Goal: Task Accomplishment & Management: Manage account settings

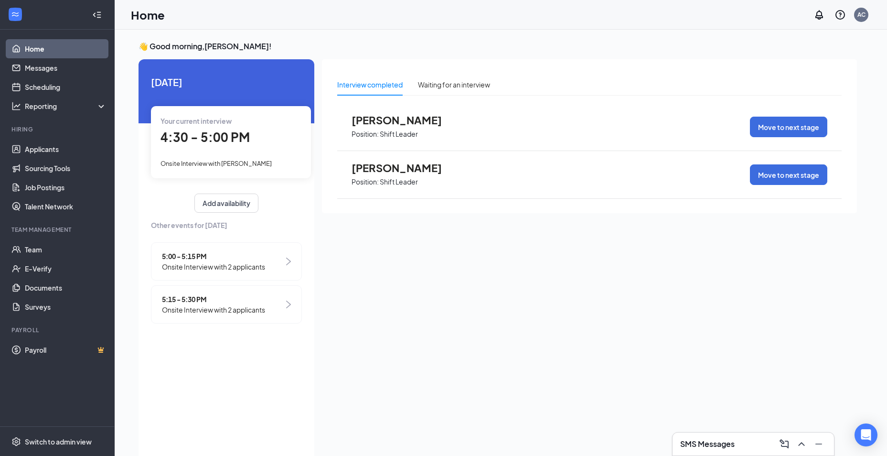
click at [202, 132] on span "4:30 - 5:00 PM" at bounding box center [204, 137] width 89 height 16
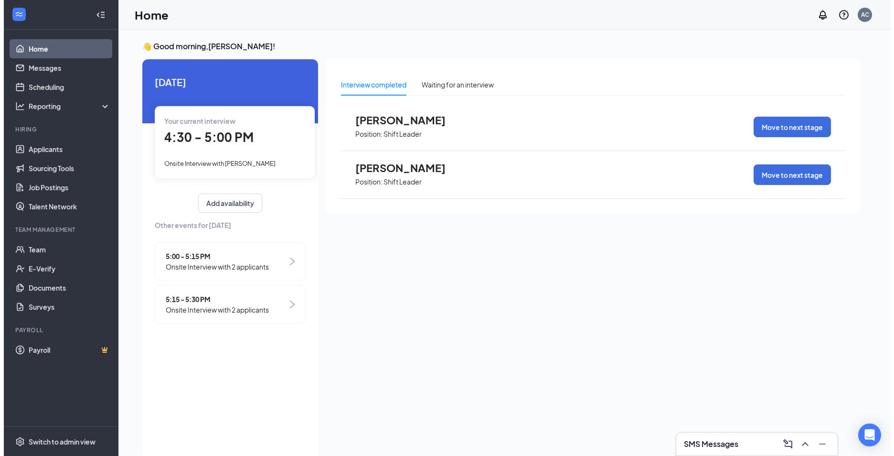
scroll to position [4, 0]
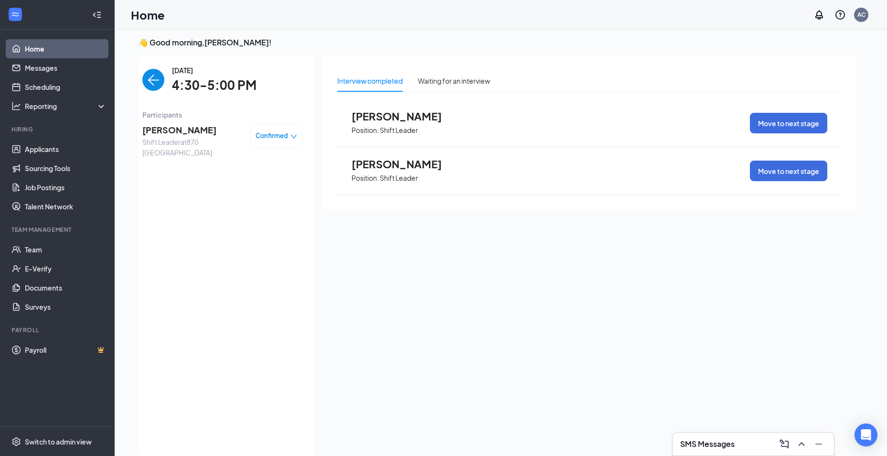
click at [279, 136] on span "Confirmed" at bounding box center [271, 136] width 32 height 10
click at [251, 181] on span "Mark complete" at bounding box center [247, 179] width 48 height 11
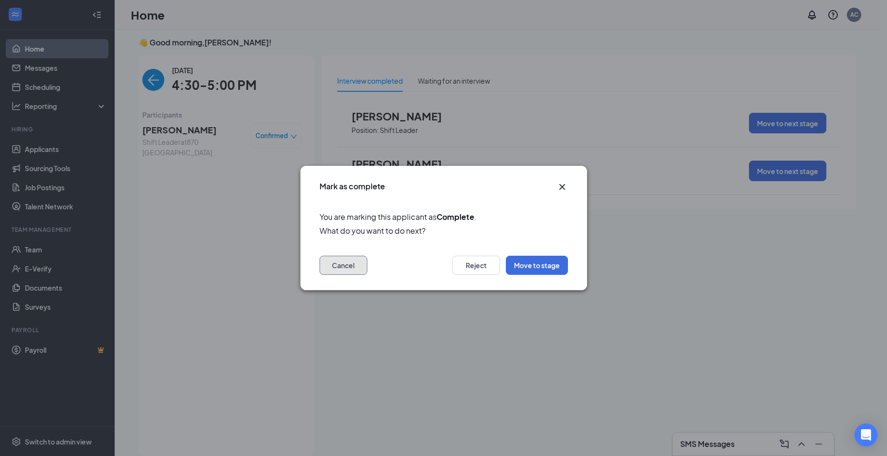
click at [348, 272] on button "Cancel" at bounding box center [343, 264] width 48 height 19
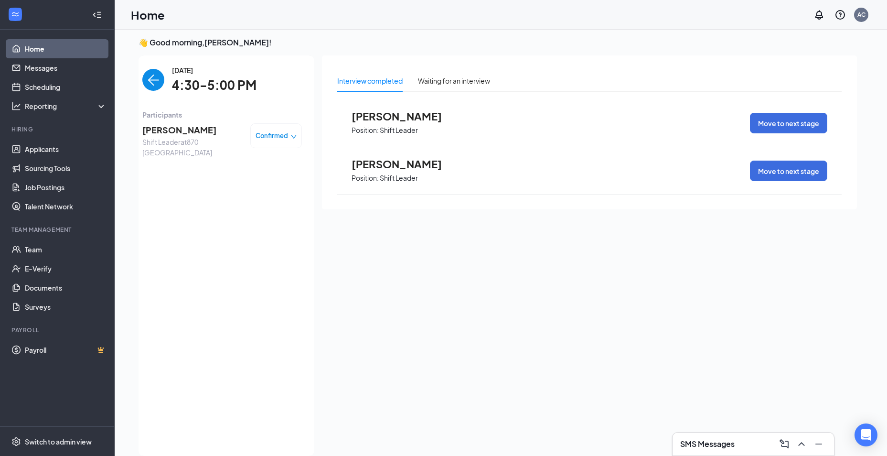
click at [162, 137] on span "Shift Leader at 870 [GEOGRAPHIC_DATA]" at bounding box center [192, 147] width 100 height 21
click at [154, 81] on img "back-button" at bounding box center [153, 80] width 22 height 22
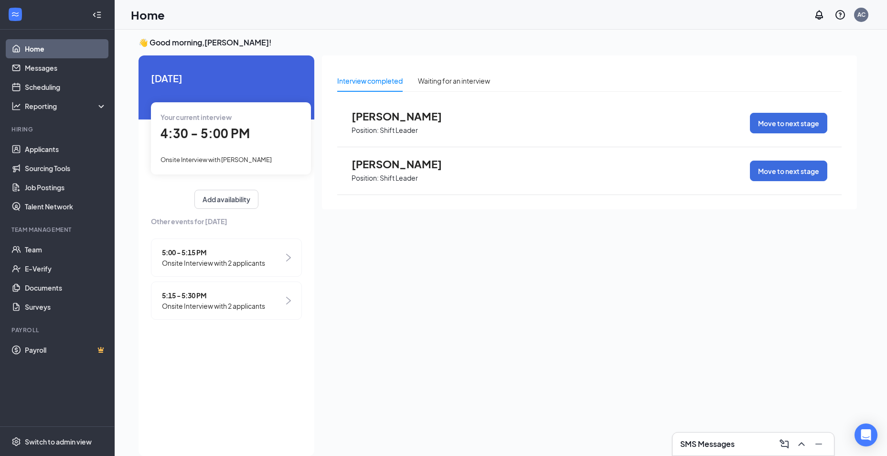
click at [169, 253] on span "5:00 - 5:15 PM" at bounding box center [213, 252] width 103 height 11
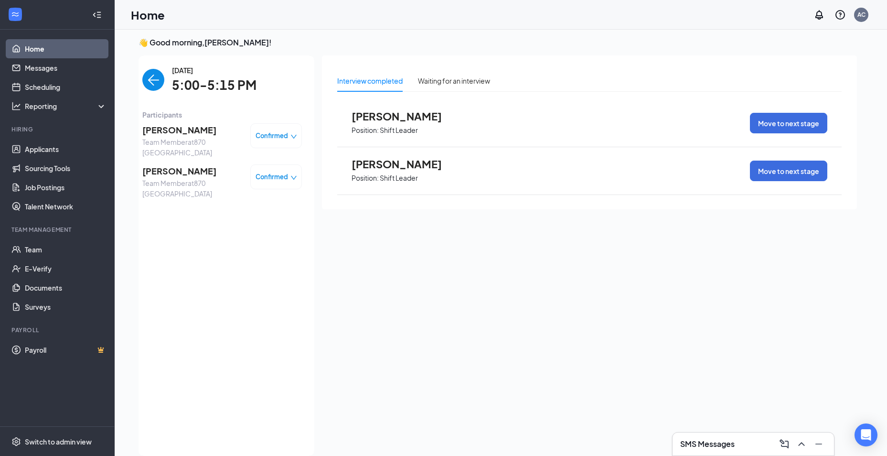
click at [154, 77] on img "back-button" at bounding box center [153, 80] width 22 height 22
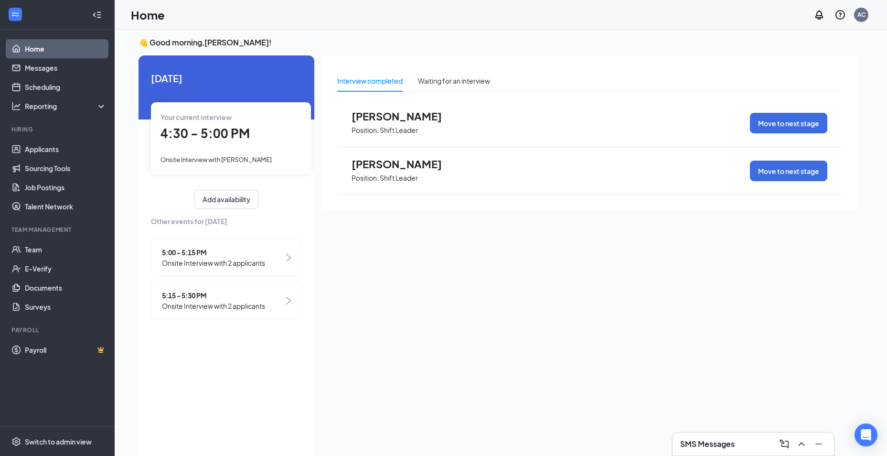
click at [180, 293] on span "5:15 - 5:30 PM" at bounding box center [213, 295] width 103 height 11
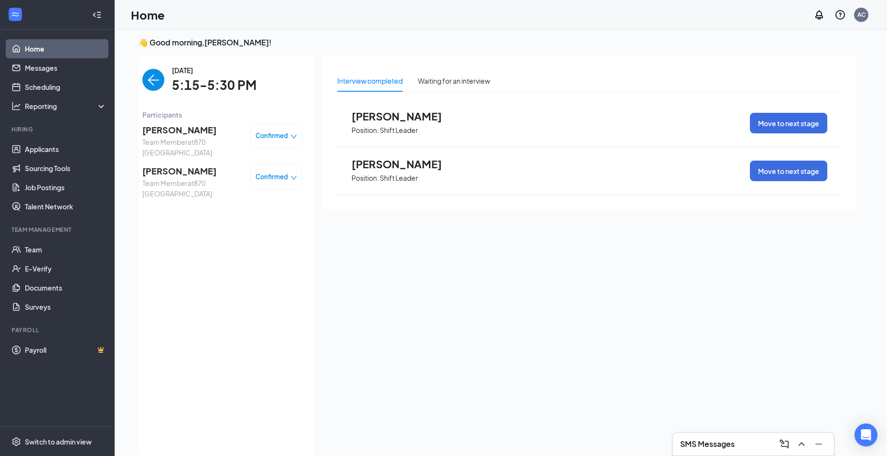
click at [146, 82] on img "back-button" at bounding box center [153, 80] width 22 height 22
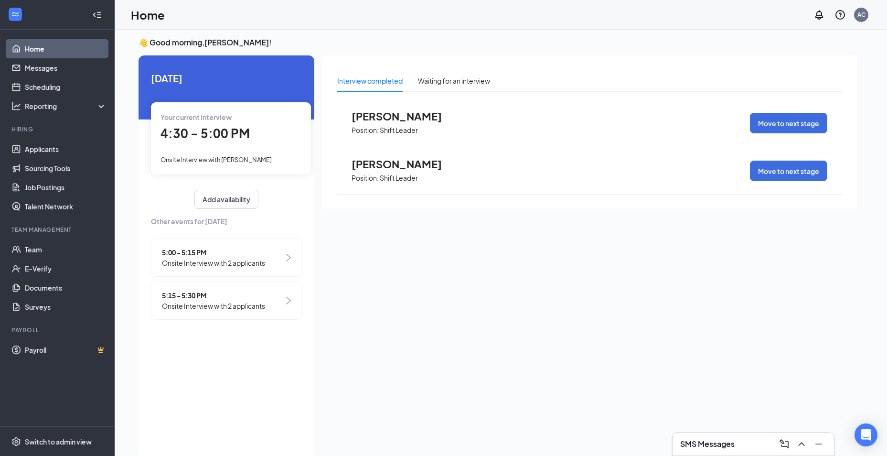
click at [180, 130] on span "4:30 - 5:00 PM" at bounding box center [204, 133] width 89 height 16
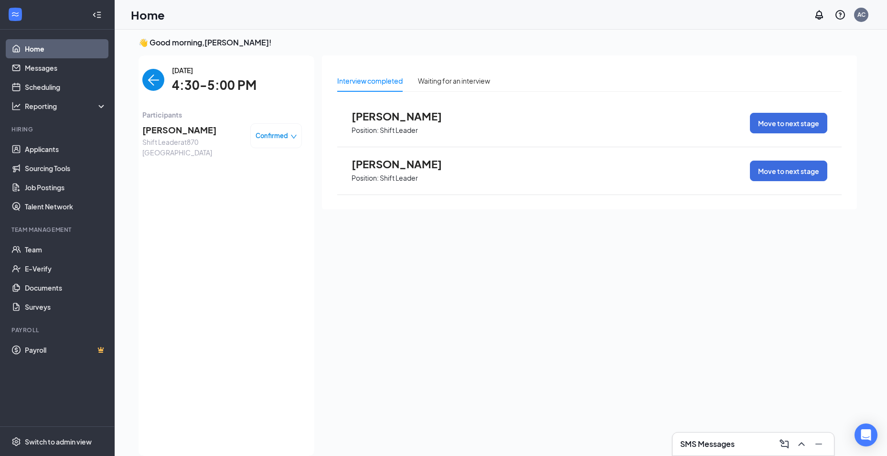
click at [197, 140] on span "Shift Leader at 870 [GEOGRAPHIC_DATA]" at bounding box center [192, 147] width 100 height 21
click at [167, 127] on span "[PERSON_NAME]" at bounding box center [192, 129] width 100 height 13
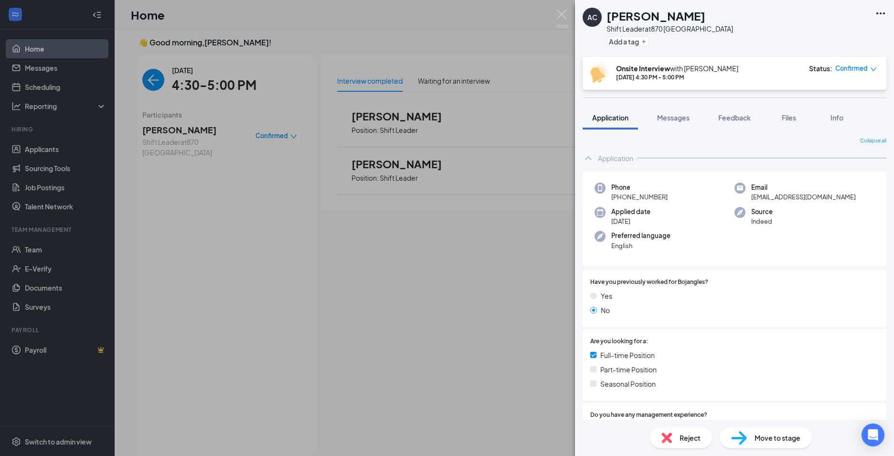
click at [870, 65] on div "Confirmed" at bounding box center [856, 69] width 42 height 10
click at [814, 51] on div "AC [PERSON_NAME] Shift Leader at 870 Darlington Add a tag" at bounding box center [734, 28] width 319 height 57
drag, startPoint x: 266, startPoint y: 34, endPoint x: 280, endPoint y: 33, distance: 13.9
click at [267, 34] on div "AC [PERSON_NAME] Shift Leader at 870 Darlington Add a tag Onsite Interview with…" at bounding box center [447, 228] width 894 height 456
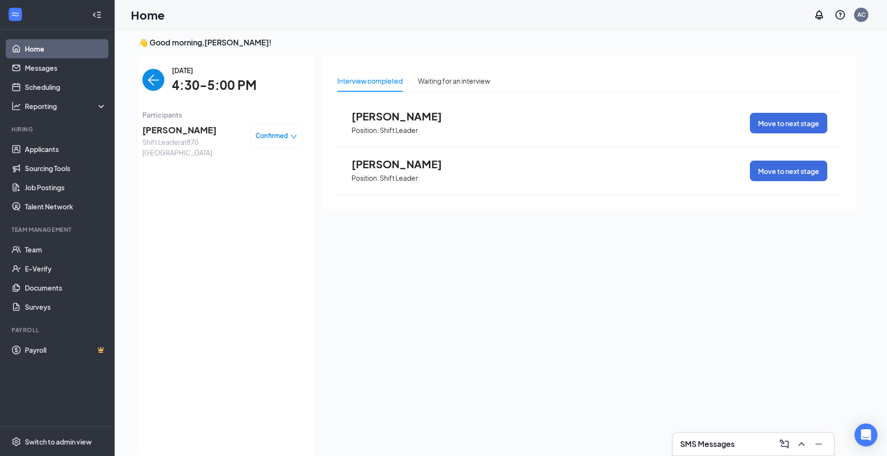
click at [282, 144] on div "Confirmed" at bounding box center [276, 135] width 52 height 25
click at [291, 131] on div "Confirmed" at bounding box center [276, 136] width 42 height 10
click at [314, 66] on div "[DATE] Your current interview 5:00 - 5:15 PM Onsite Interview with 2 applicants…" at bounding box center [497, 255] width 718 height 400
click at [156, 81] on img "back-button" at bounding box center [153, 80] width 22 height 22
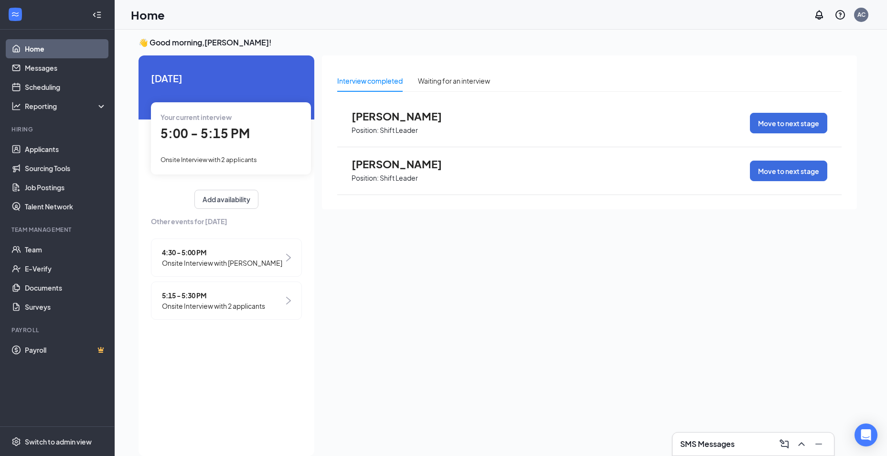
click at [370, 345] on div "Interview completed Waiting for an interview [PERSON_NAME] Position: Shift Lead…" at bounding box center [589, 252] width 535 height 394
click at [214, 150] on div "Your current interview 5:00 - 5:15 PM Onsite Interview with 2 applicants" at bounding box center [231, 138] width 160 height 72
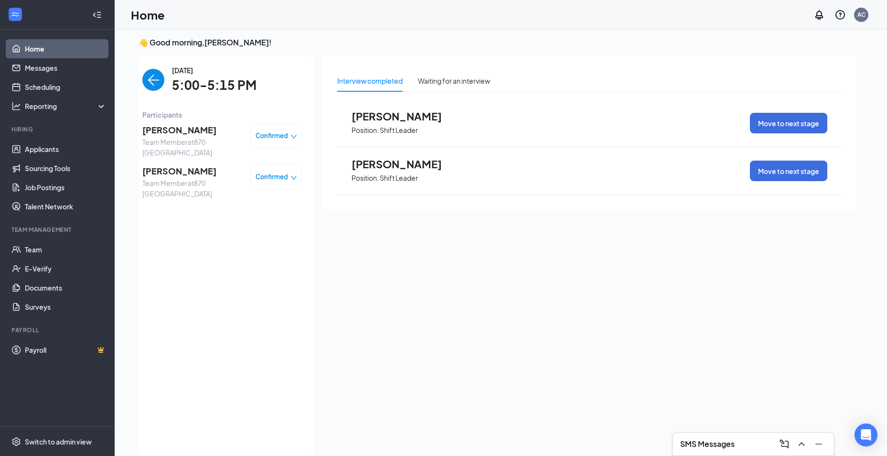
click at [153, 80] on img "back-button" at bounding box center [153, 80] width 22 height 22
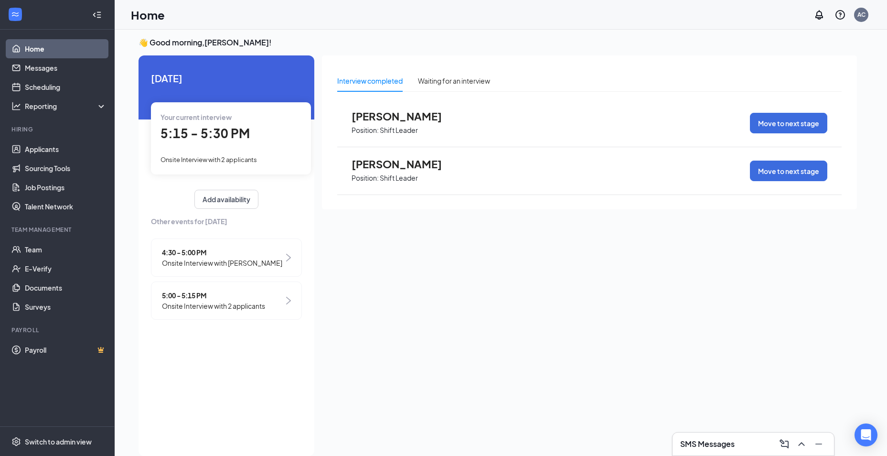
click at [200, 293] on span "5:00 - 5:15 PM" at bounding box center [213, 295] width 103 height 11
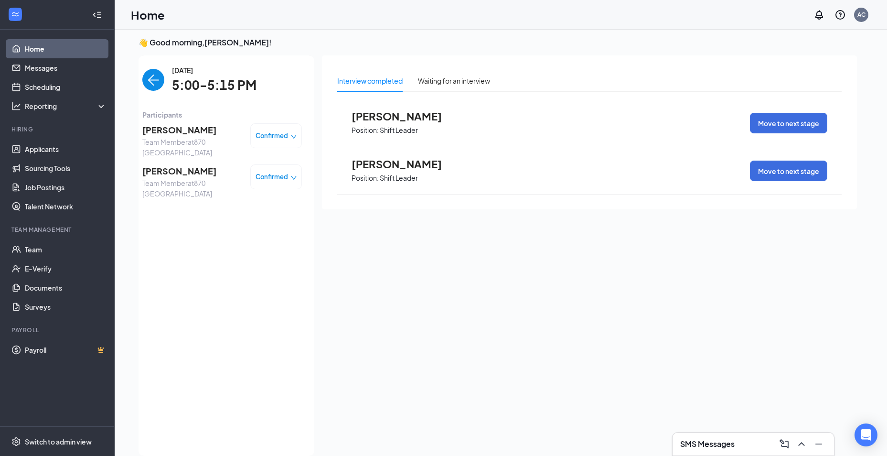
click at [268, 128] on div "Confirmed" at bounding box center [276, 135] width 52 height 25
click at [275, 129] on div "Confirmed" at bounding box center [276, 135] width 52 height 25
click at [298, 138] on div "Confirmed" at bounding box center [276, 135] width 52 height 25
click at [294, 139] on icon "down" at bounding box center [293, 136] width 7 height 7
click at [266, 196] on span "Mark as no-show" at bounding box center [249, 195] width 53 height 11
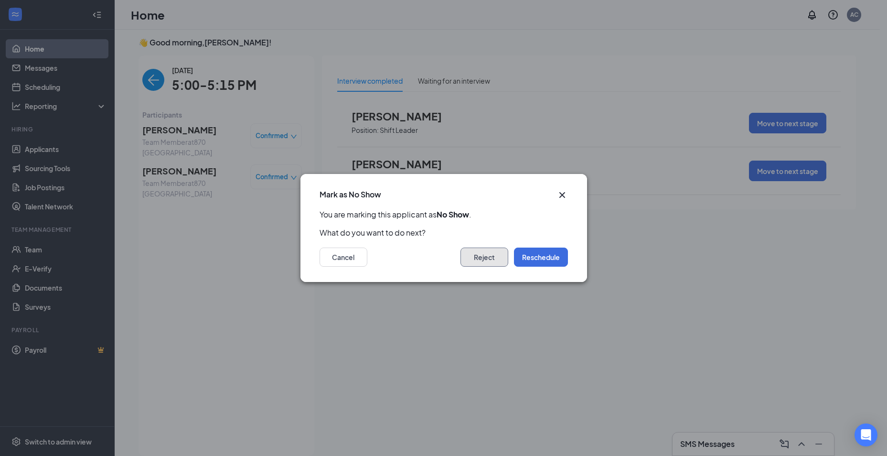
click at [499, 261] on button "Reject" at bounding box center [484, 256] width 48 height 19
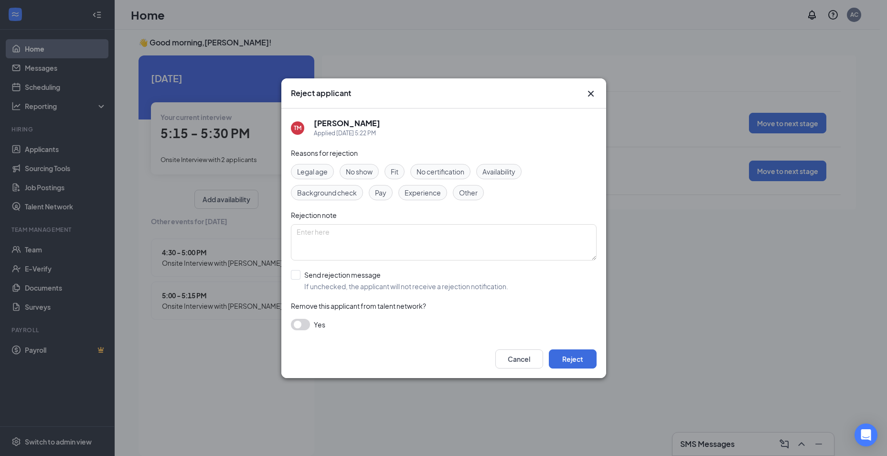
click at [361, 170] on span "No show" at bounding box center [359, 171] width 27 height 11
click at [300, 276] on input "Send rejection message If unchecked, the applicant will not receive a rejection…" at bounding box center [399, 280] width 217 height 21
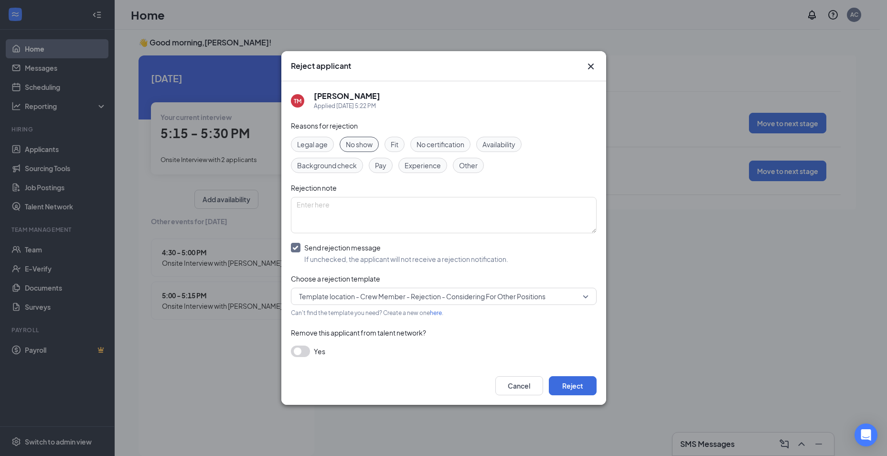
click at [591, 295] on div "Template location - Crew Member - Rejection - Considering For Other Positions" at bounding box center [444, 295] width 306 height 17
click at [587, 294] on span "Template location - Crew Member - Rejection - Considering For Other Positions" at bounding box center [443, 296] width 289 height 14
click at [299, 245] on input "Send rejection message If unchecked, the applicant will not receive a rejection…" at bounding box center [399, 253] width 217 height 21
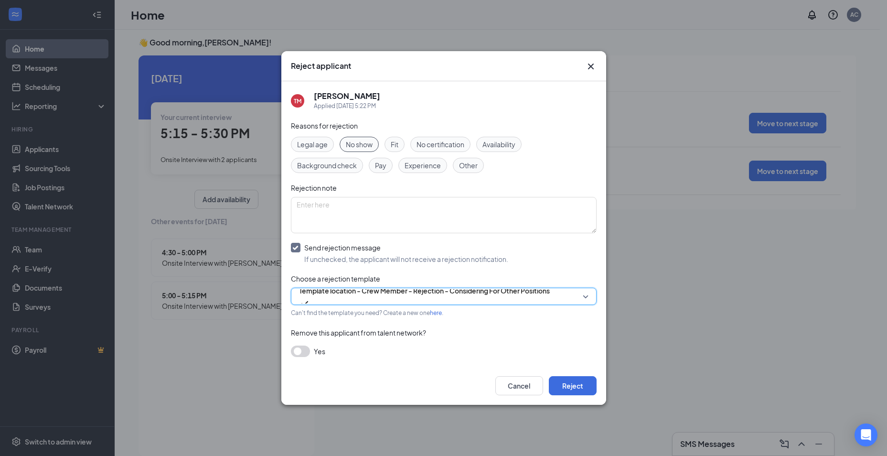
checkbox input "false"
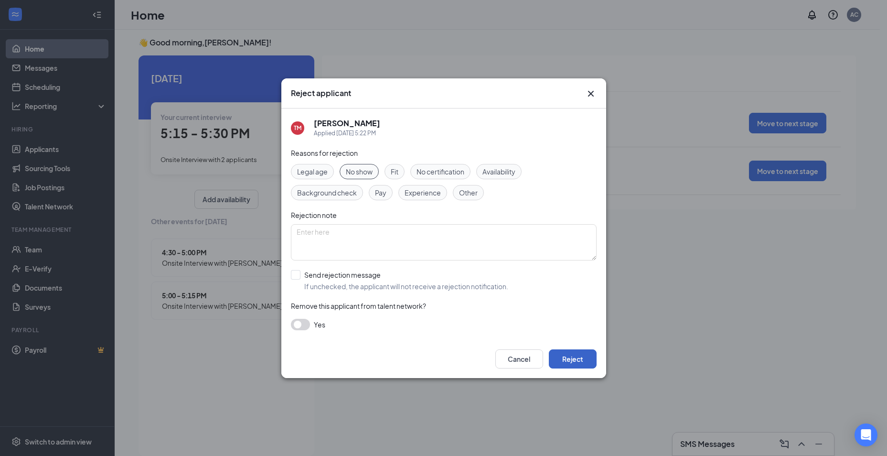
click at [575, 357] on button "Reject" at bounding box center [573, 358] width 48 height 19
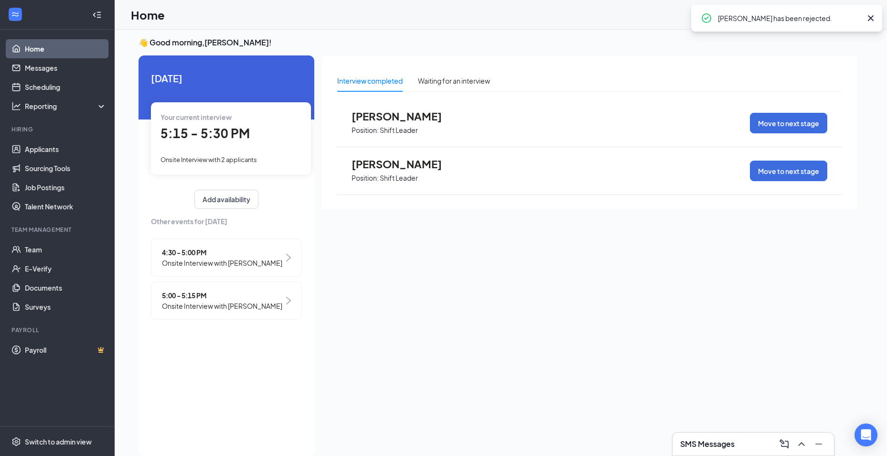
click at [198, 125] on div "5:15 - 5:30 PM" at bounding box center [230, 134] width 141 height 20
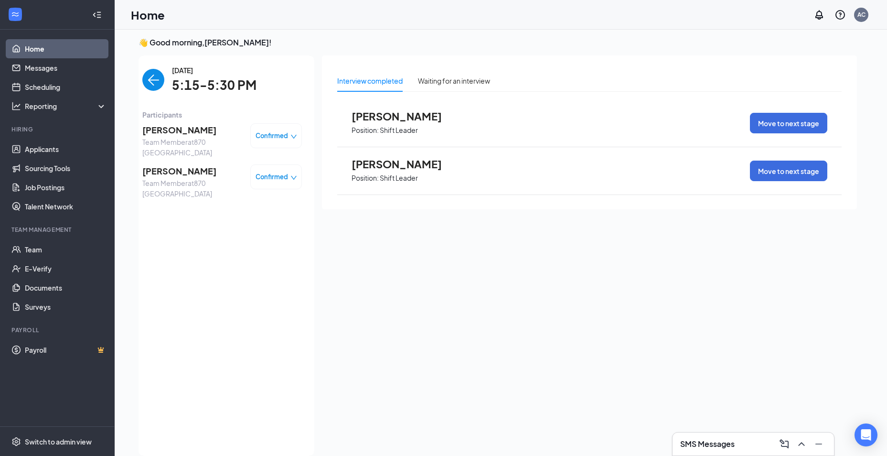
click at [288, 141] on div "Confirmed" at bounding box center [276, 135] width 52 height 25
click at [295, 139] on icon "down" at bounding box center [293, 136] width 7 height 7
click at [230, 196] on span "Mark as no-show" at bounding box center [249, 195] width 53 height 11
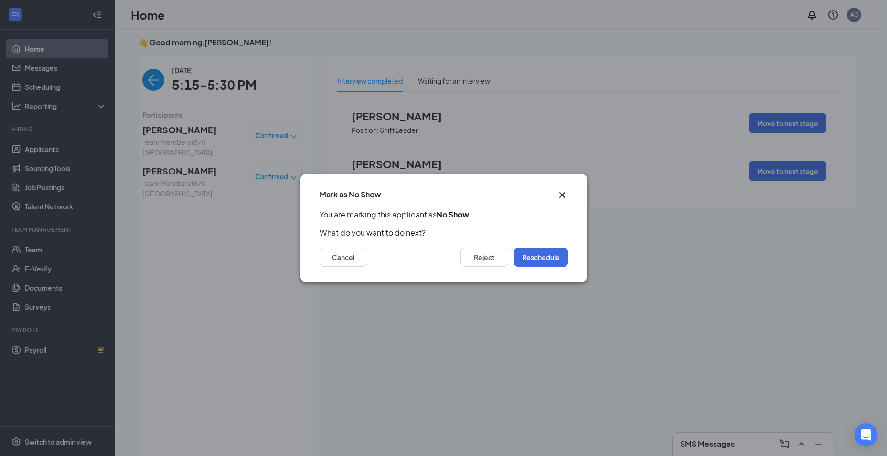
drag, startPoint x: 201, startPoint y: 254, endPoint x: 191, endPoint y: 193, distance: 61.5
click at [200, 248] on div "Mark as No Show You are marking this applicant as No Show . What do you want to…" at bounding box center [443, 228] width 887 height 456
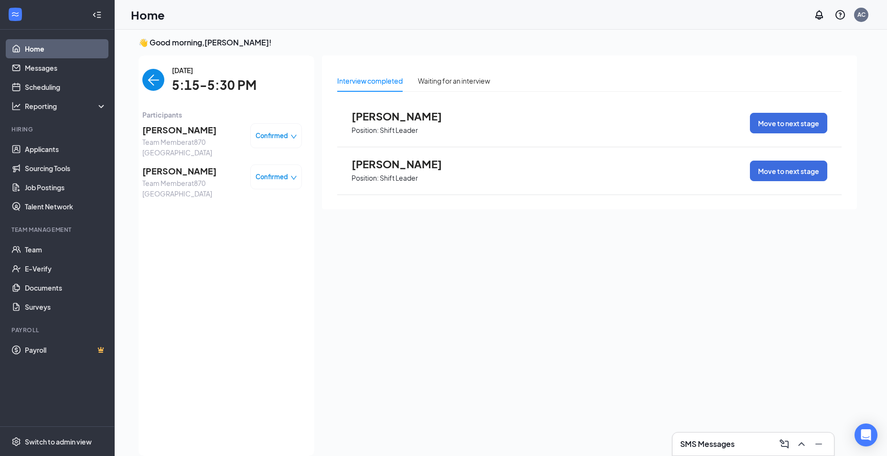
click at [173, 131] on span "[PERSON_NAME]" at bounding box center [192, 129] width 100 height 13
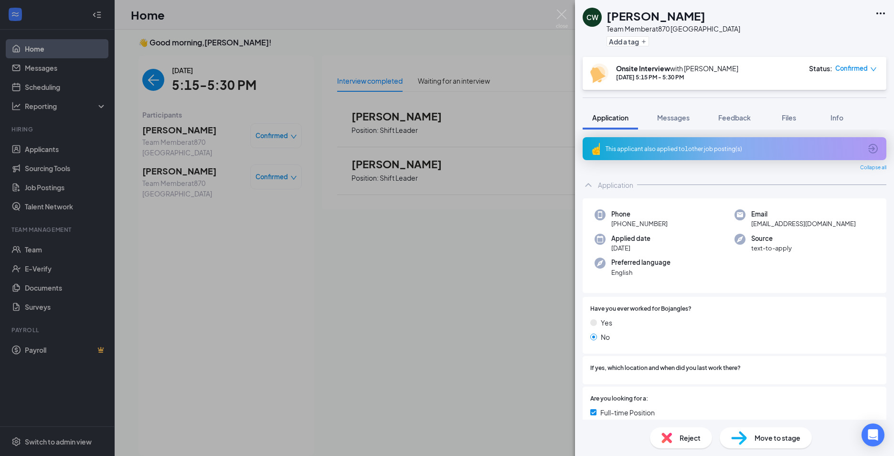
click at [673, 143] on div "This applicant also applied to 1 other job posting(s)" at bounding box center [735, 148] width 304 height 23
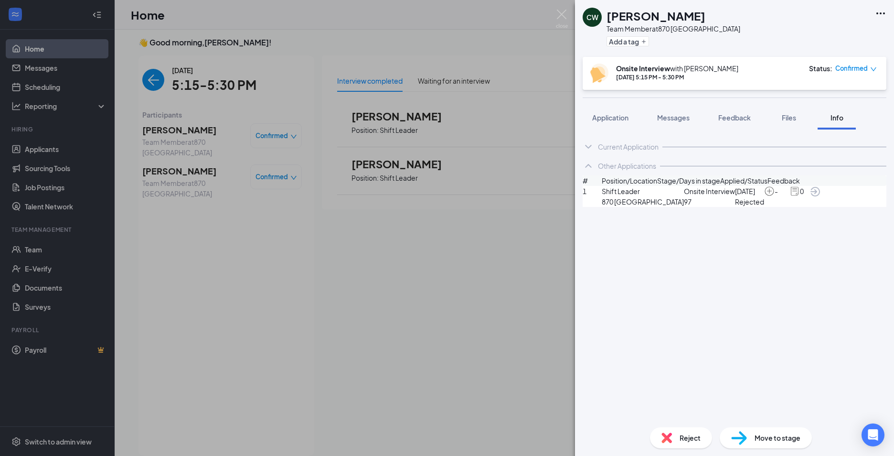
click at [320, 40] on div "CW [PERSON_NAME] Team Member at 870 Darlington Add a tag Onsite Interview with …" at bounding box center [447, 228] width 894 height 456
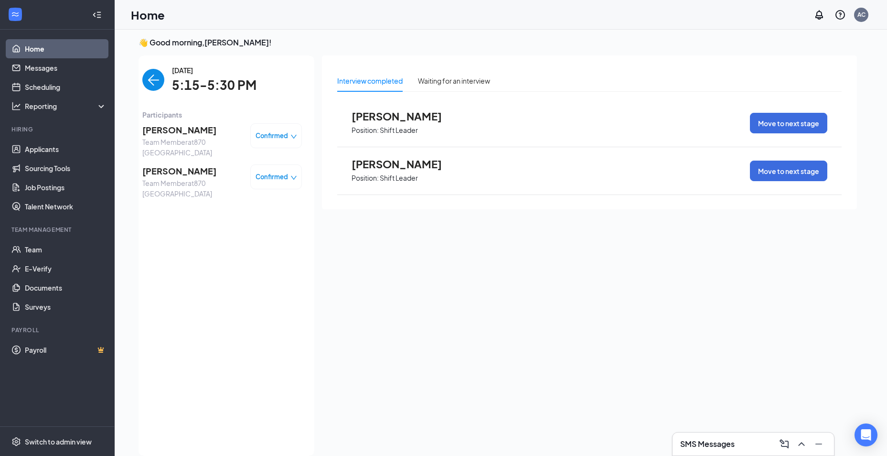
click at [161, 133] on span "[PERSON_NAME]" at bounding box center [192, 129] width 100 height 13
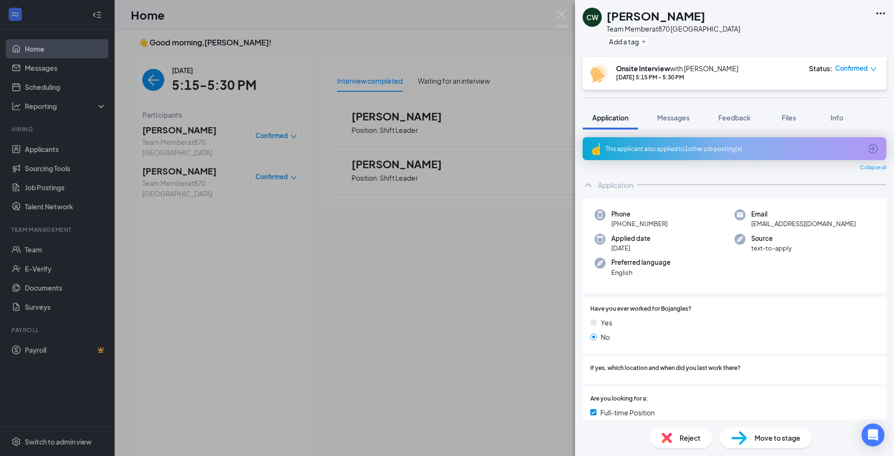
click at [420, 352] on div "CW [PERSON_NAME] Team Member at 870 Darlington Add a tag Onsite Interview with …" at bounding box center [447, 228] width 894 height 456
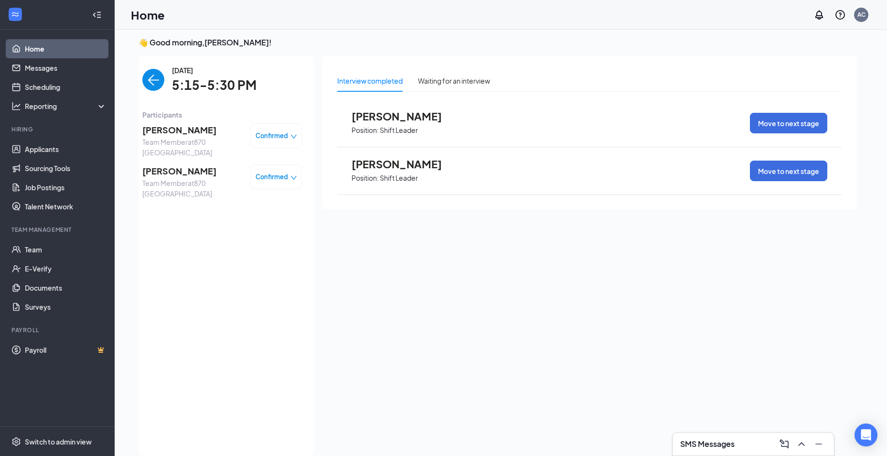
click at [274, 134] on span "Confirmed" at bounding box center [271, 136] width 32 height 10
click at [256, 199] on span "Mark as no-show" at bounding box center [249, 195] width 53 height 11
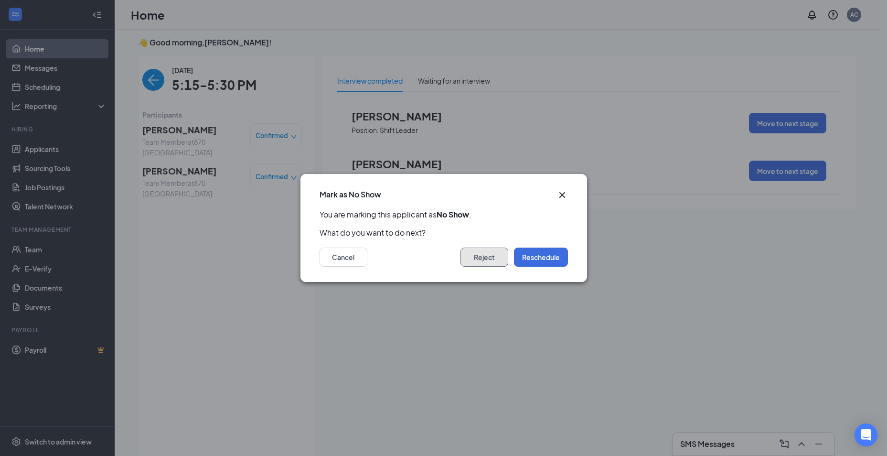
click at [482, 264] on button "Reject" at bounding box center [484, 256] width 48 height 19
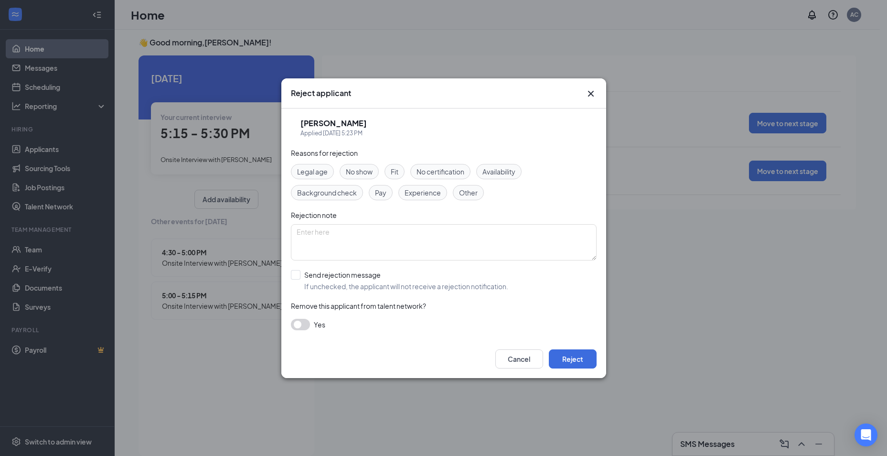
drag, startPoint x: 357, startPoint y: 171, endPoint x: 374, endPoint y: 176, distance: 17.8
click at [358, 170] on span "No show" at bounding box center [359, 171] width 27 height 11
click at [572, 366] on button "Reject" at bounding box center [573, 358] width 48 height 19
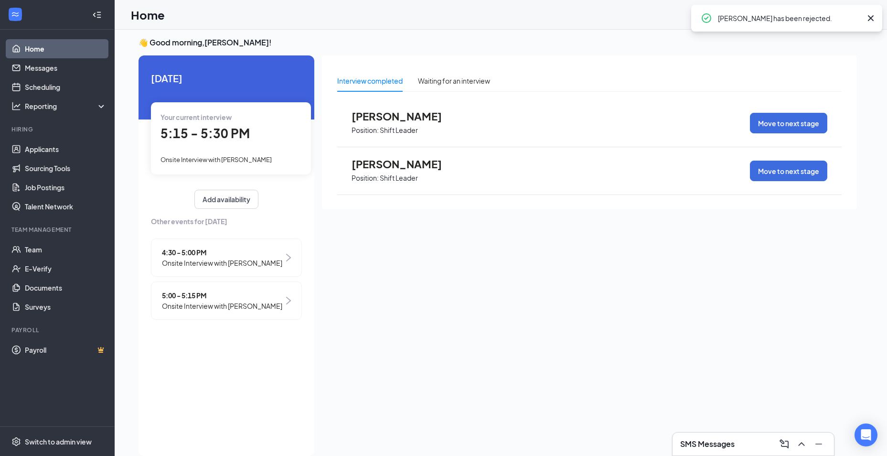
click at [192, 130] on span "5:15 - 5:30 PM" at bounding box center [204, 133] width 89 height 16
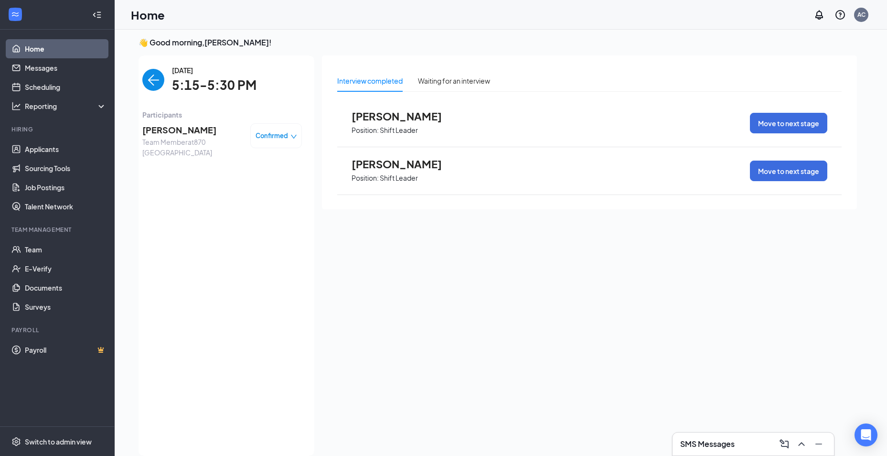
click at [267, 142] on div "Confirmed" at bounding box center [276, 135] width 52 height 25
click at [270, 126] on div "Confirmed" at bounding box center [276, 135] width 52 height 25
click at [287, 132] on span "Confirmed" at bounding box center [271, 136] width 32 height 10
click at [249, 193] on span "Mark as no-show" at bounding box center [249, 195] width 53 height 11
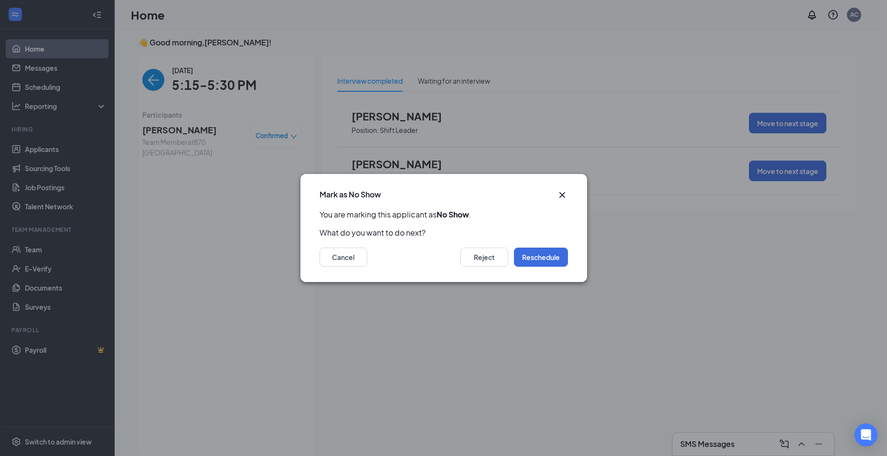
click at [481, 271] on div "Cancel Reject Reschedule" at bounding box center [443, 260] width 287 height 44
click at [478, 258] on button "Reject" at bounding box center [484, 256] width 48 height 19
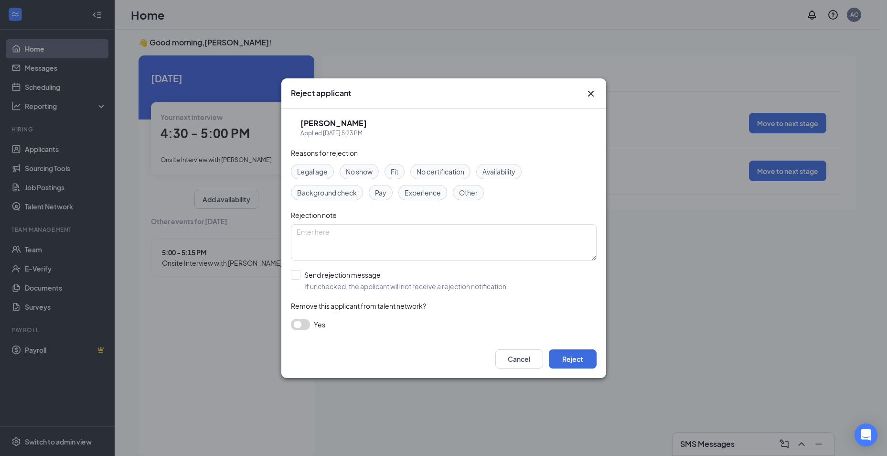
click at [372, 173] on span "No show" at bounding box center [359, 171] width 27 height 11
click at [563, 348] on div "Cancel Reject" at bounding box center [443, 359] width 325 height 38
click at [564, 351] on button "Reject" at bounding box center [573, 358] width 48 height 19
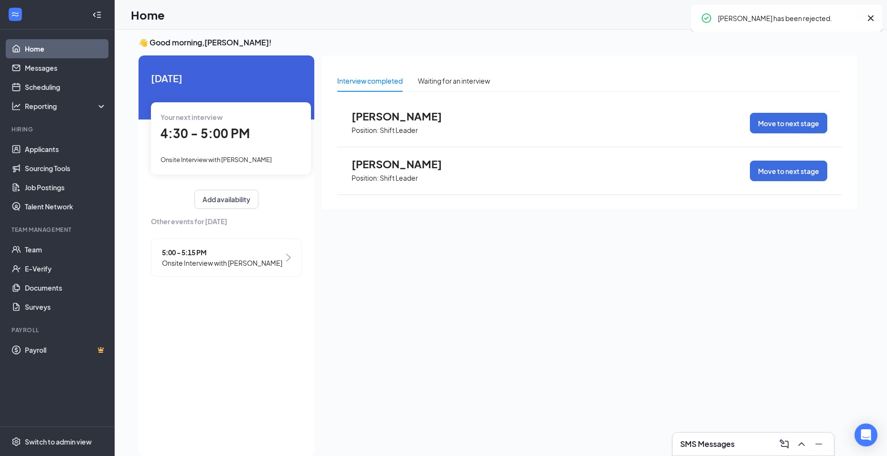
click at [256, 262] on span "Onsite Interview with [PERSON_NAME]" at bounding box center [222, 262] width 120 height 11
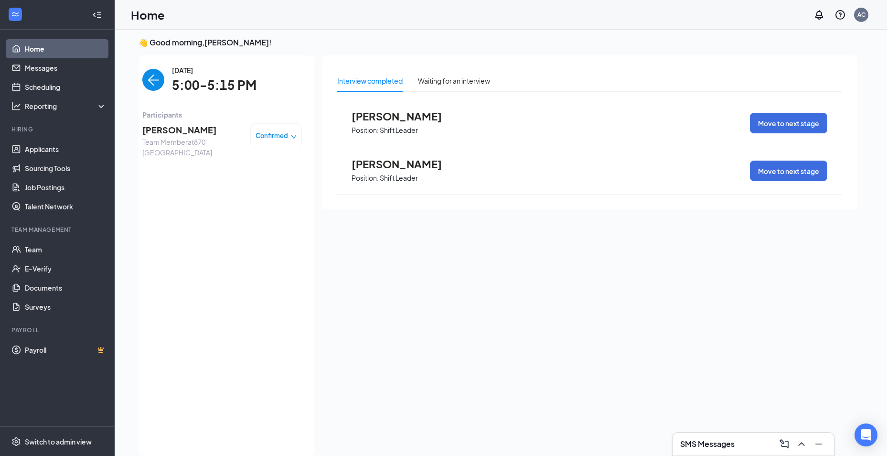
click at [280, 136] on span "Confirmed" at bounding box center [271, 136] width 32 height 10
click at [241, 194] on span "Mark as no-show" at bounding box center [249, 195] width 53 height 11
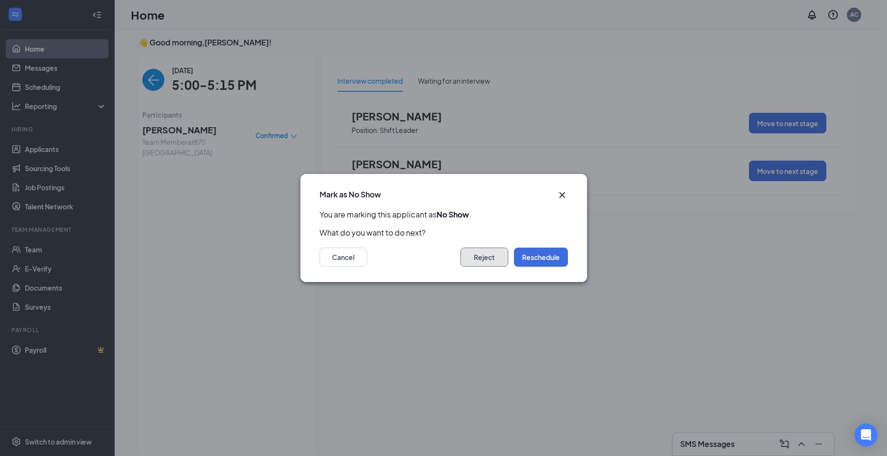
click at [477, 255] on button "Reject" at bounding box center [484, 256] width 48 height 19
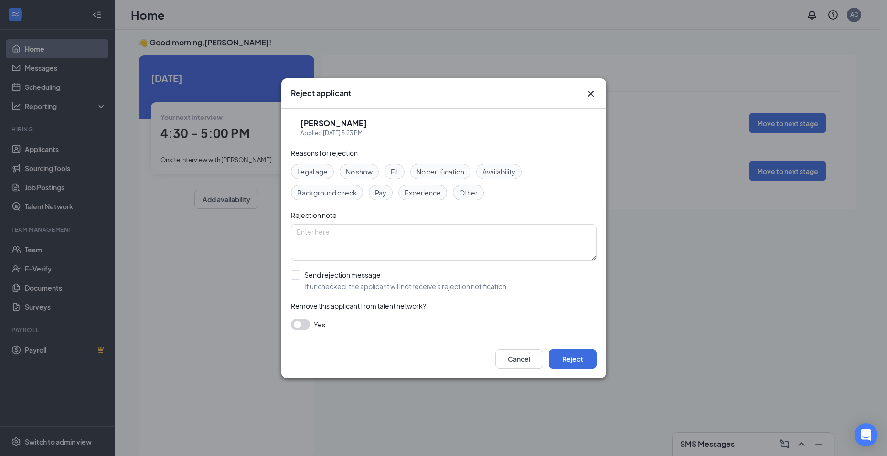
click at [361, 173] on span "No show" at bounding box center [359, 171] width 27 height 11
click at [565, 365] on button "Reject" at bounding box center [573, 358] width 48 height 19
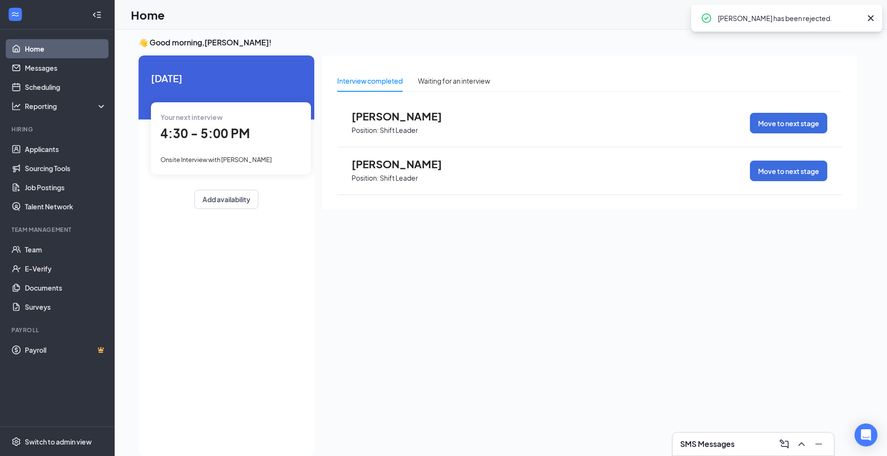
click at [247, 128] on span "4:30 - 5:00 PM" at bounding box center [204, 133] width 89 height 16
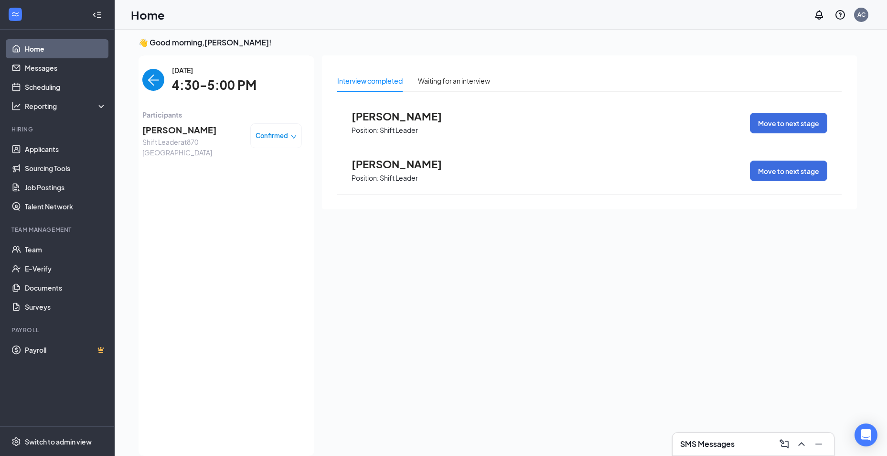
click at [181, 130] on span "[PERSON_NAME]" at bounding box center [192, 129] width 100 height 13
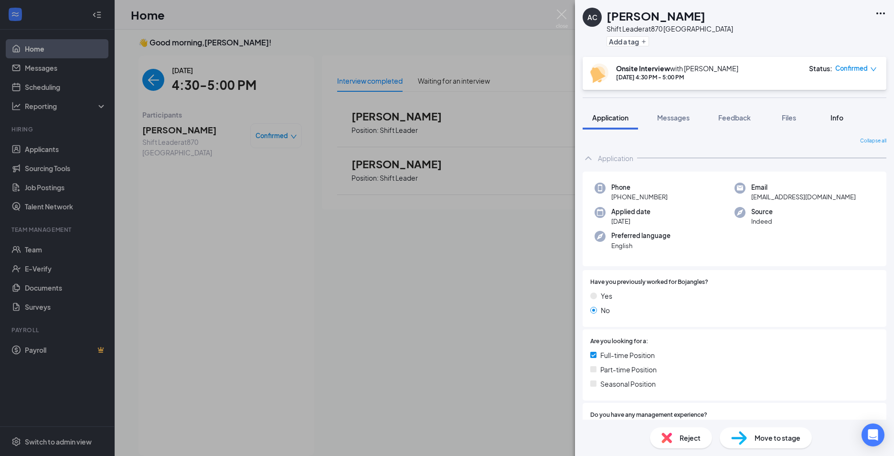
click at [838, 121] on span "Info" at bounding box center [836, 117] width 13 height 9
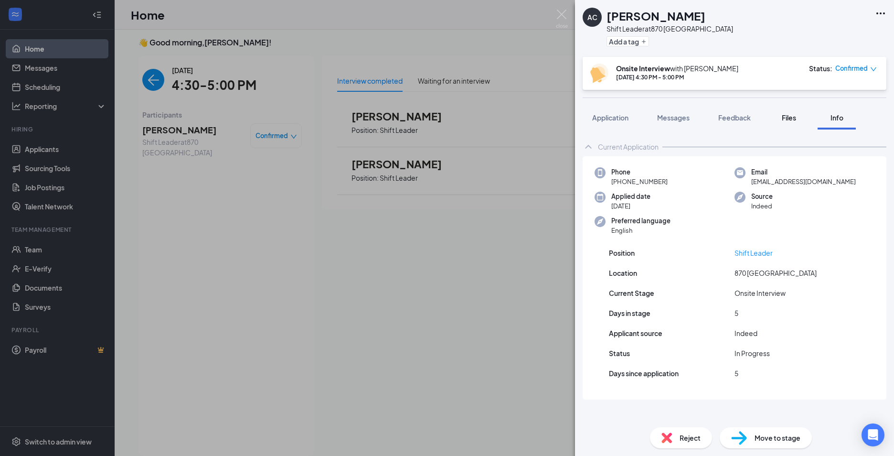
click at [786, 120] on span "Files" at bounding box center [789, 117] width 14 height 9
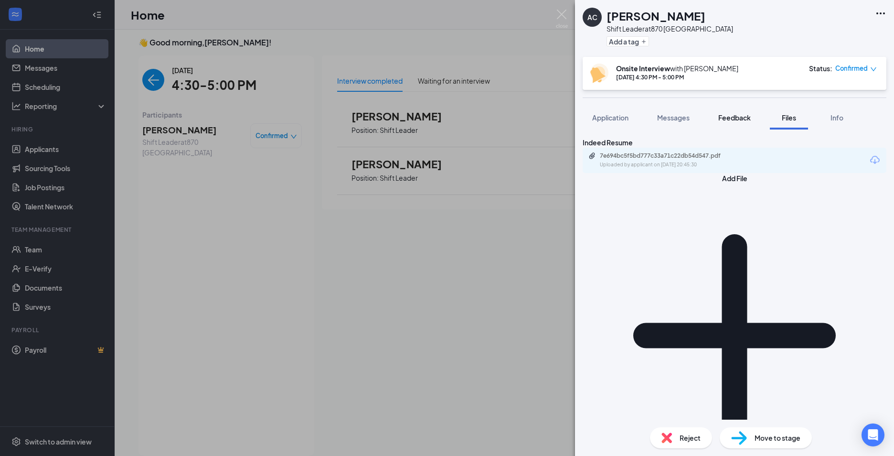
click at [741, 119] on span "Feedback" at bounding box center [734, 117] width 32 height 9
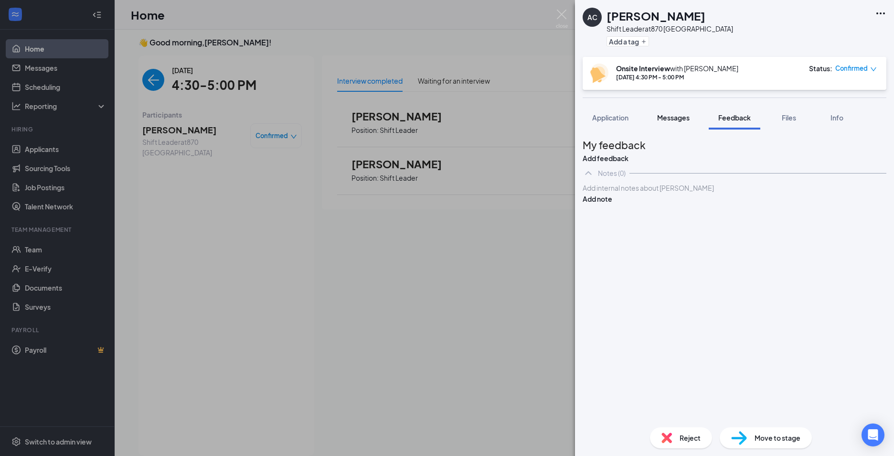
click at [669, 113] on span "Messages" at bounding box center [673, 117] width 32 height 9
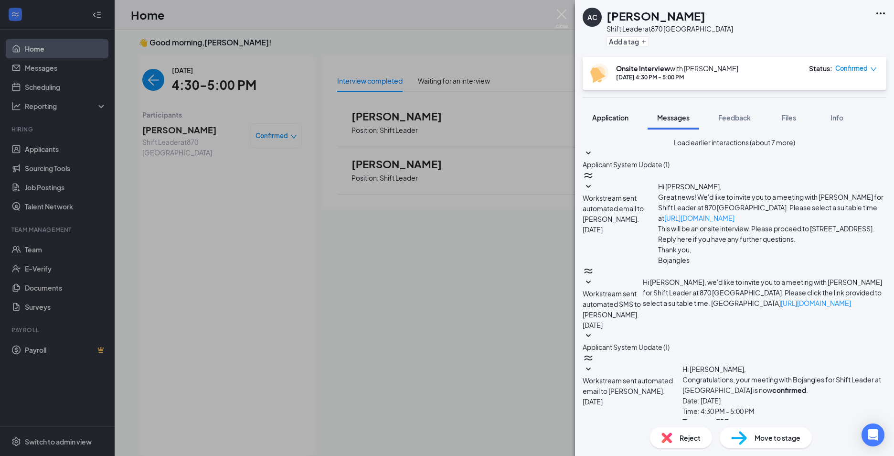
click at [610, 117] on span "Application" at bounding box center [610, 117] width 36 height 9
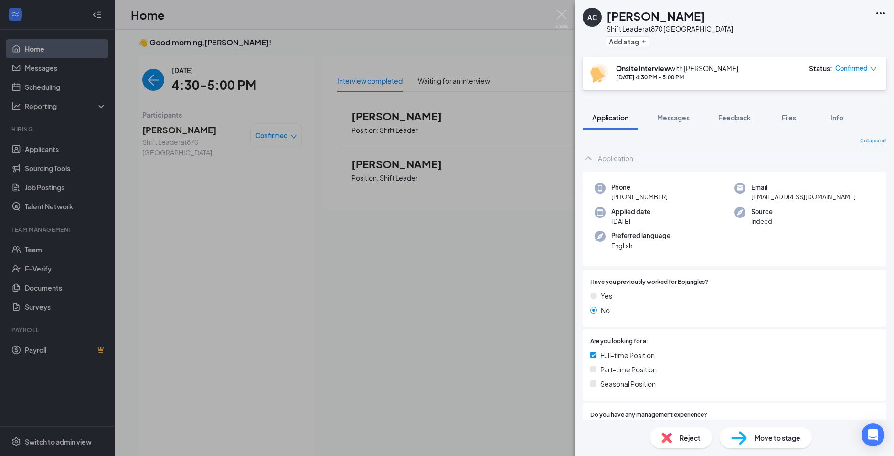
click at [880, 16] on icon "Ellipses" at bounding box center [880, 13] width 11 height 11
click at [823, 36] on link "View full application" at bounding box center [808, 30] width 62 height 11
